Goal: Information Seeking & Learning: Find specific fact

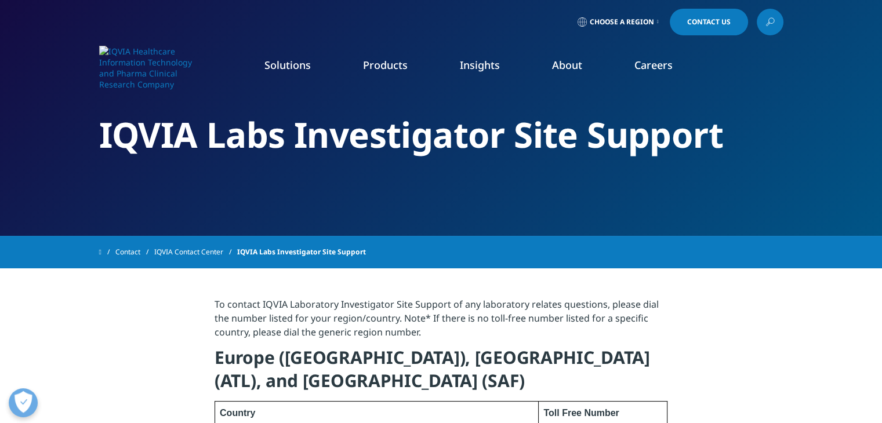
click at [772, 20] on icon at bounding box center [769, 21] width 9 height 15
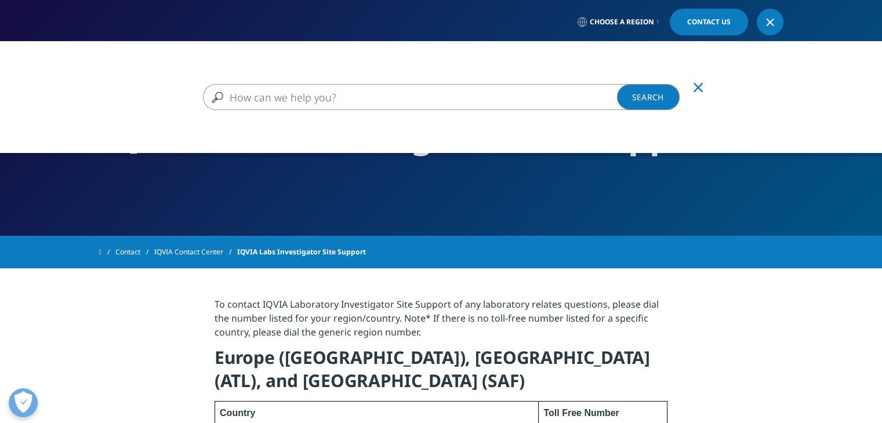
click at [281, 97] on input "Search" at bounding box center [441, 97] width 477 height 26
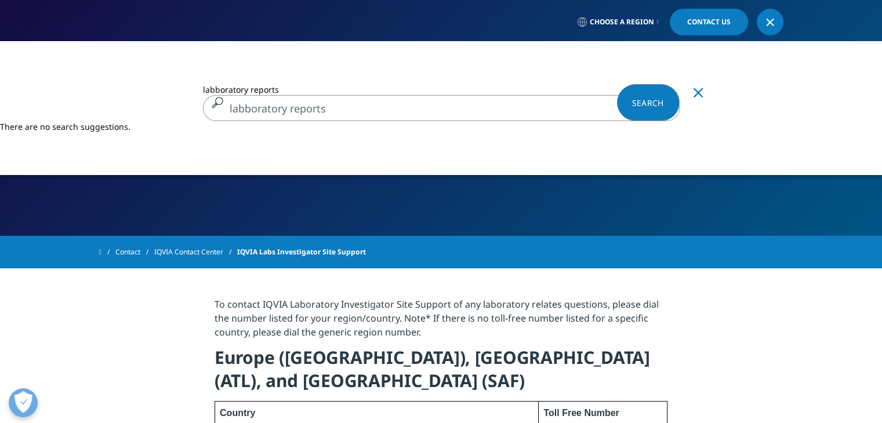
type input "labboratory reports"
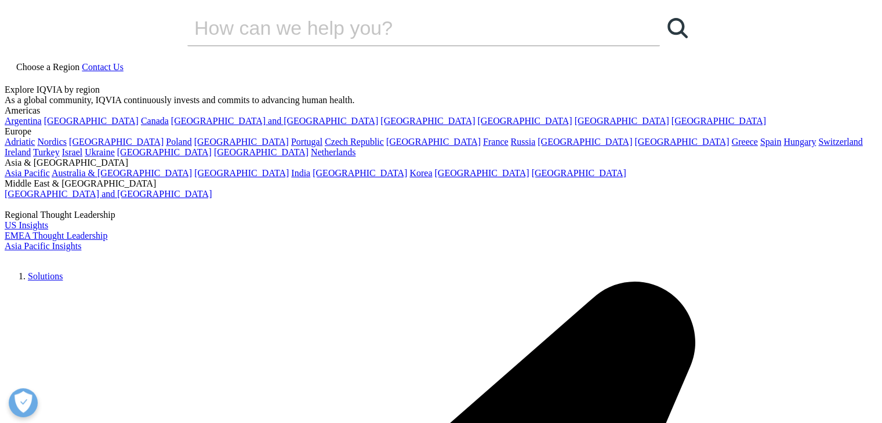
type input "Q2 laboratory reports"
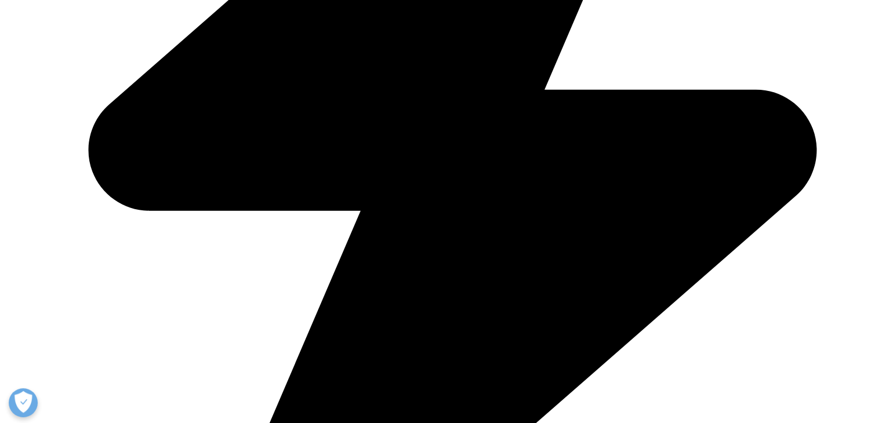
scroll to position [638, 0]
